Goal: Information Seeking & Learning: Learn about a topic

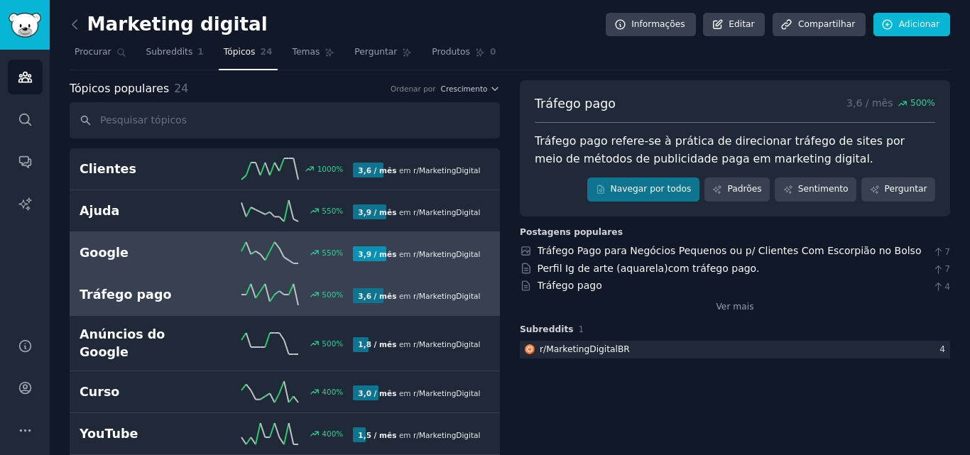
click at [168, 253] on h2 "Google" at bounding box center [148, 253] width 137 height 18
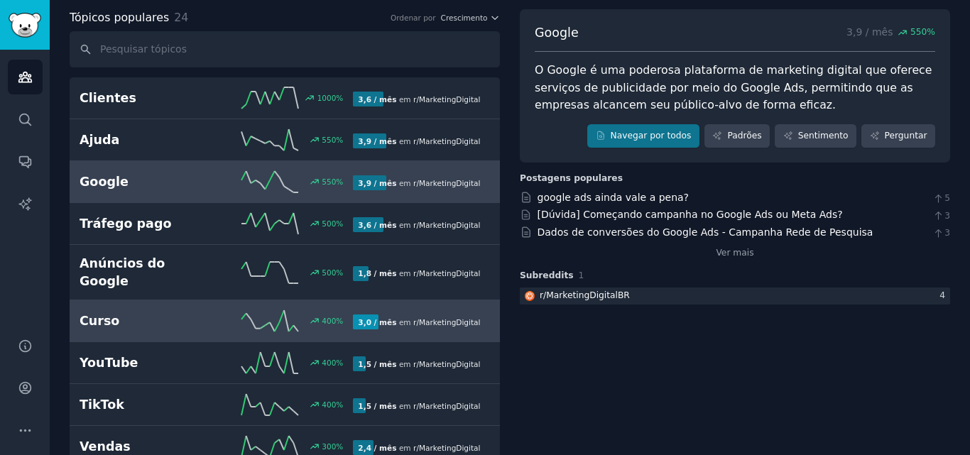
scroll to position [142, 0]
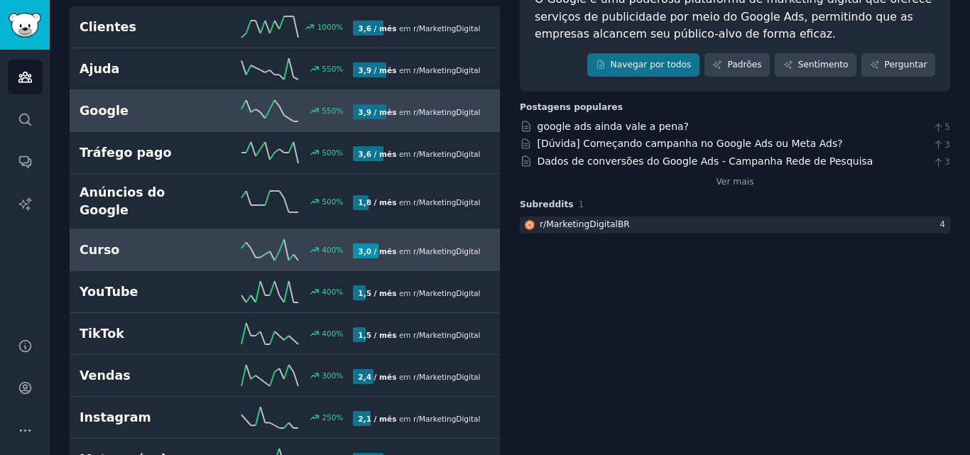
click at [155, 247] on link "Curso 400 % 3,0 / mês em r/ MarketingDigitalBR" at bounding box center [285, 250] width 430 height 42
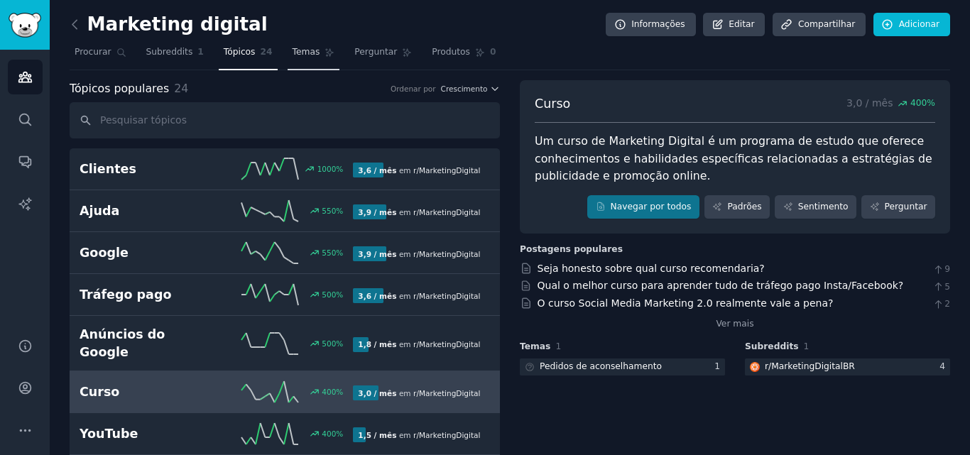
click at [293, 52] on font "Temas" at bounding box center [307, 52] width 28 height 10
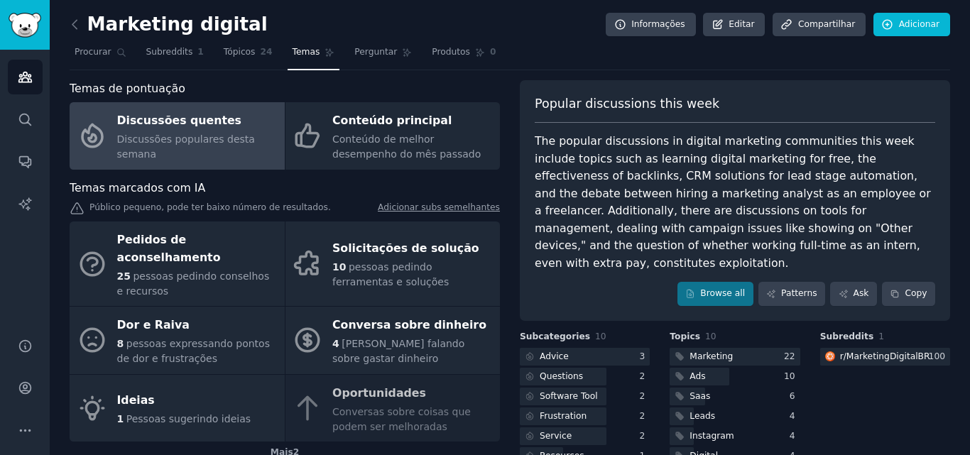
click at [190, 130] on font "Discussões quentes" at bounding box center [179, 121] width 124 height 18
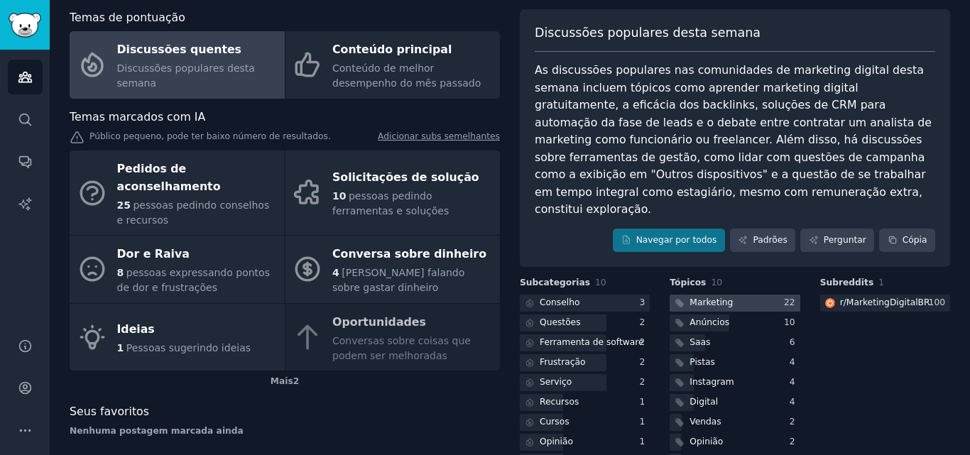
scroll to position [111, 0]
